Goal: Navigation & Orientation: Find specific page/section

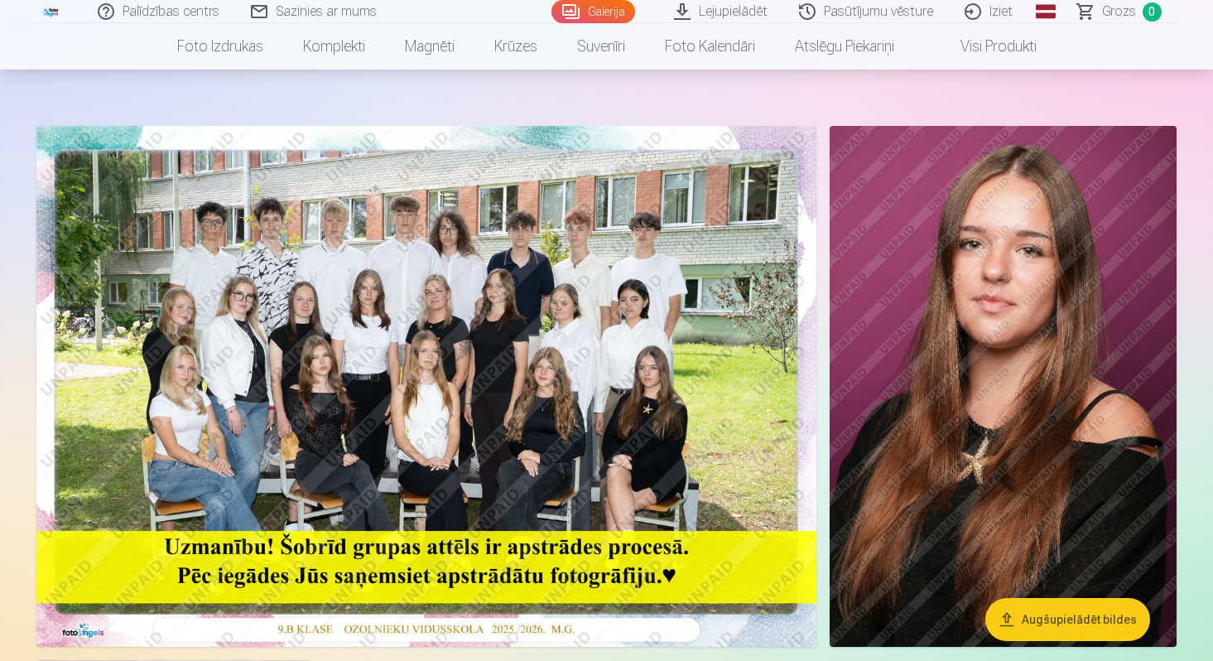
scroll to position [51, 0]
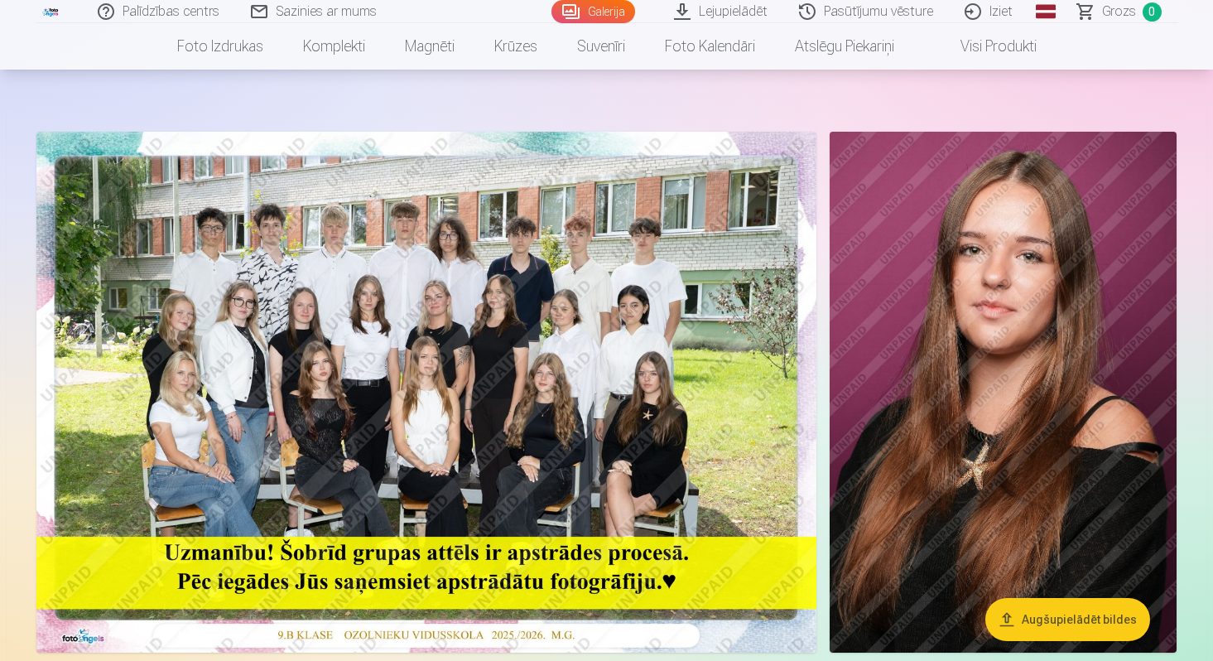
click at [857, 272] on img at bounding box center [1003, 392] width 347 height 521
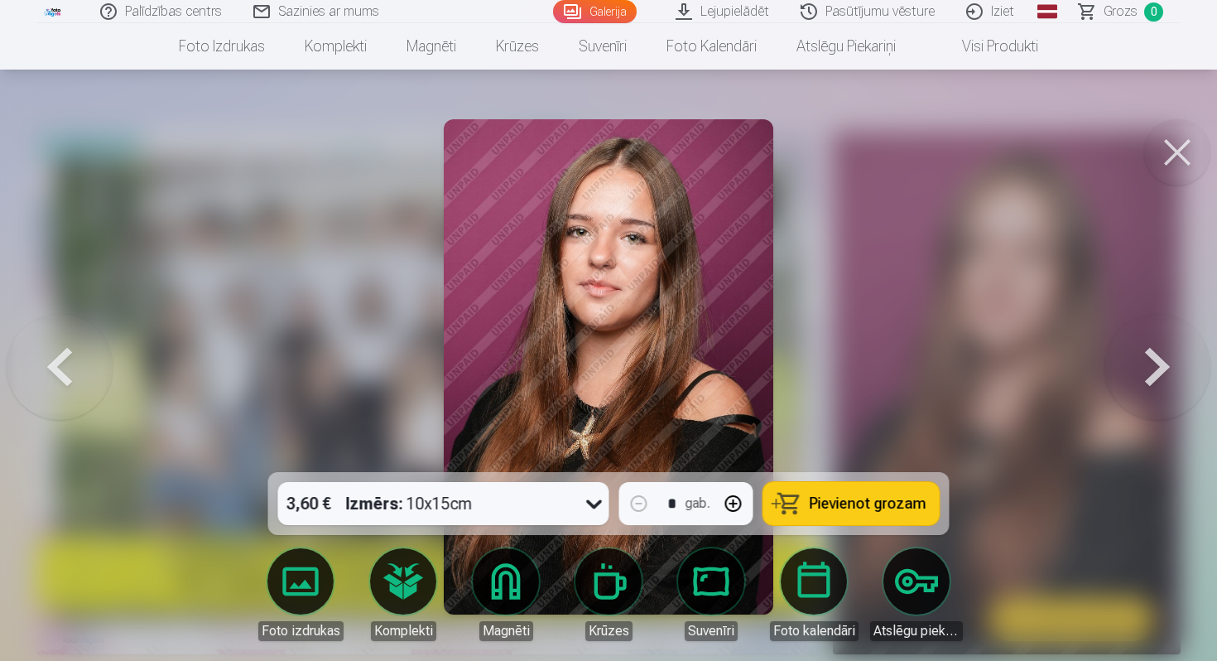
click at [597, 500] on icon at bounding box center [594, 503] width 27 height 27
click at [942, 333] on div at bounding box center [608, 330] width 1217 height 661
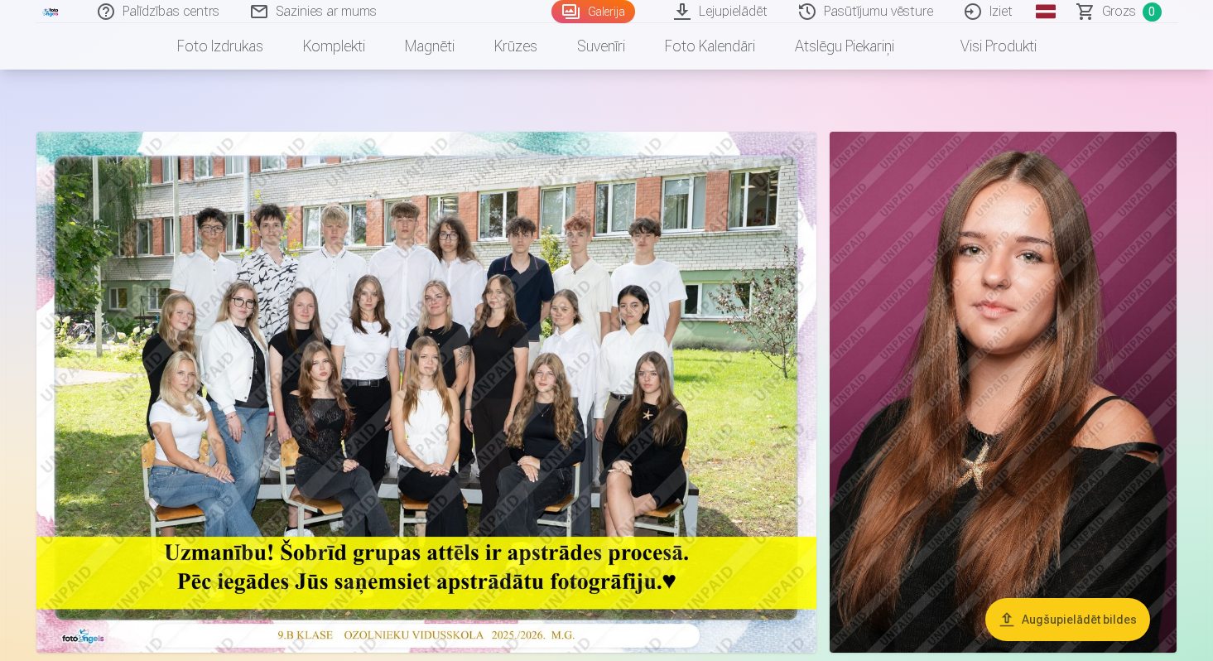
click at [632, 399] on img at bounding box center [426, 392] width 780 height 521
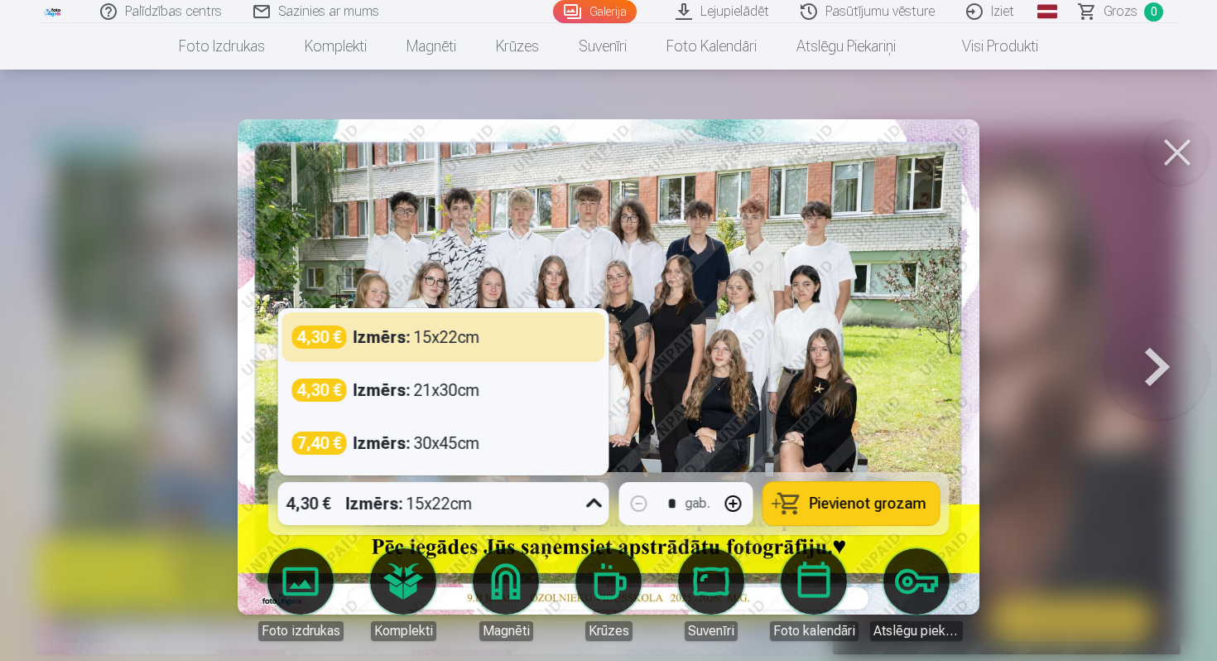
click at [593, 501] on icon at bounding box center [594, 503] width 27 height 27
click at [796, 253] on img at bounding box center [609, 366] width 742 height 495
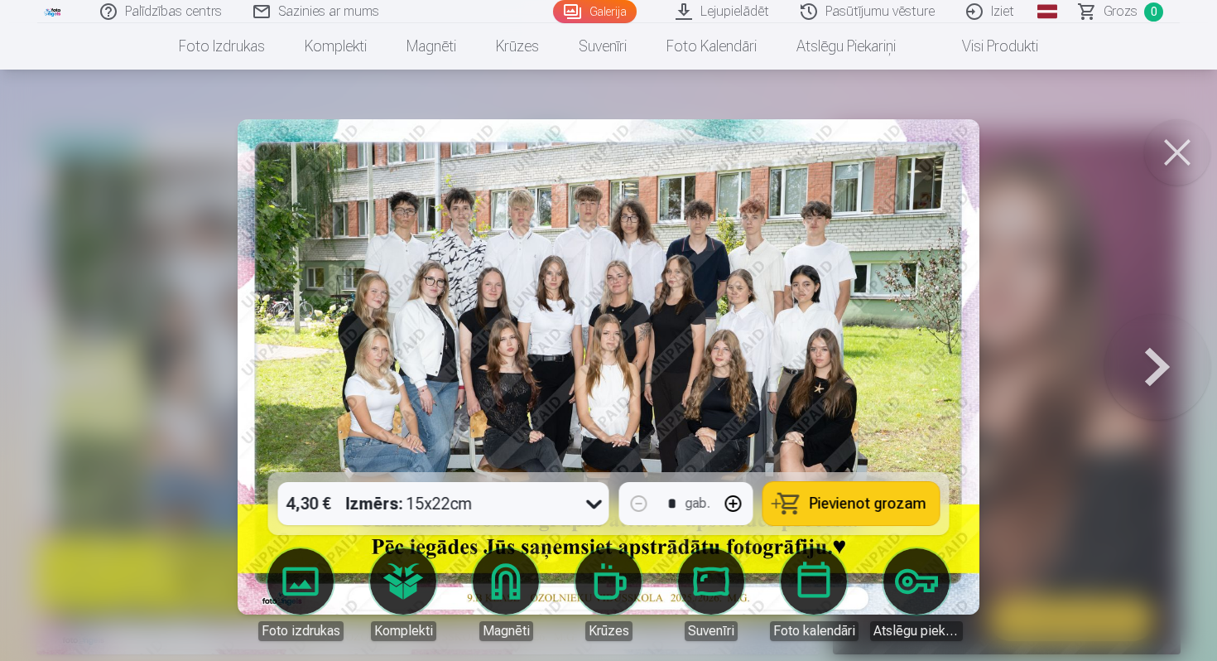
click at [1181, 152] on button at bounding box center [1178, 152] width 66 height 66
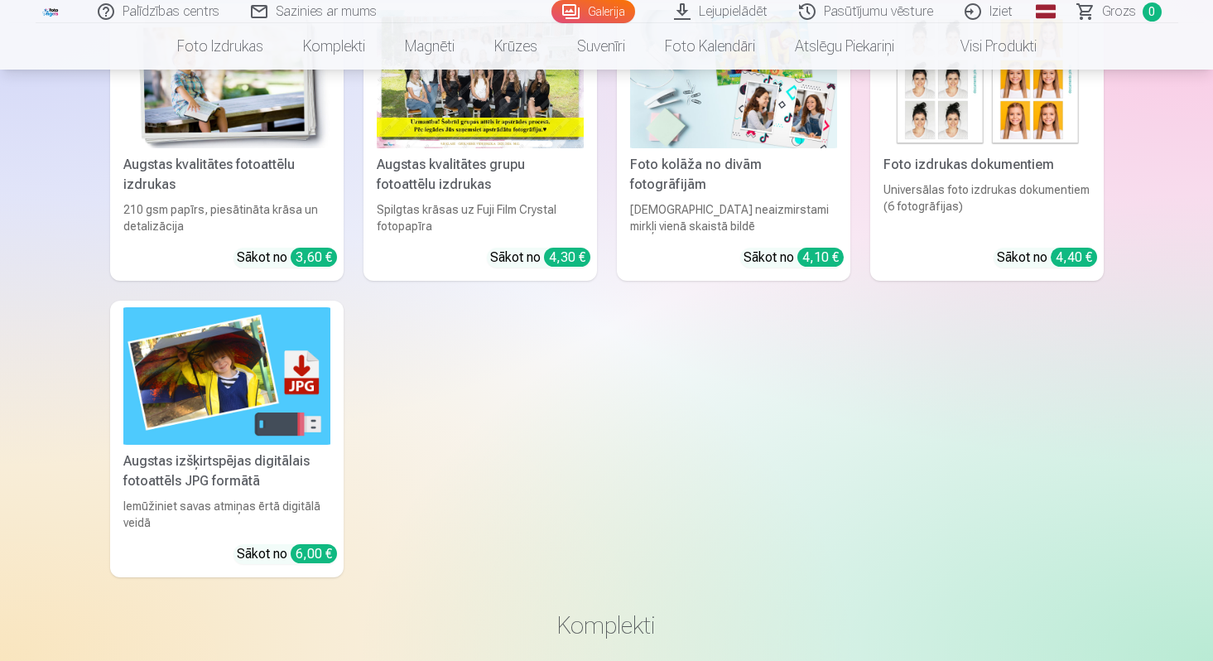
scroll to position [2615, 0]
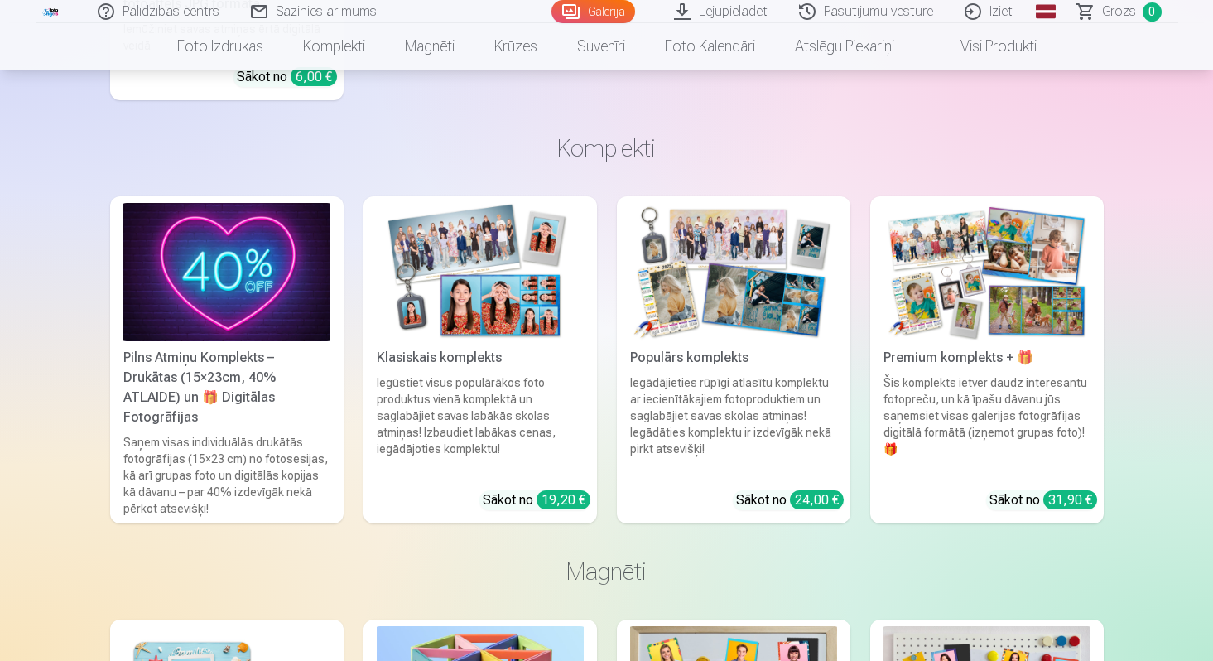
click at [538, 300] on img at bounding box center [480, 272] width 207 height 138
